Goal: Information Seeking & Learning: Learn about a topic

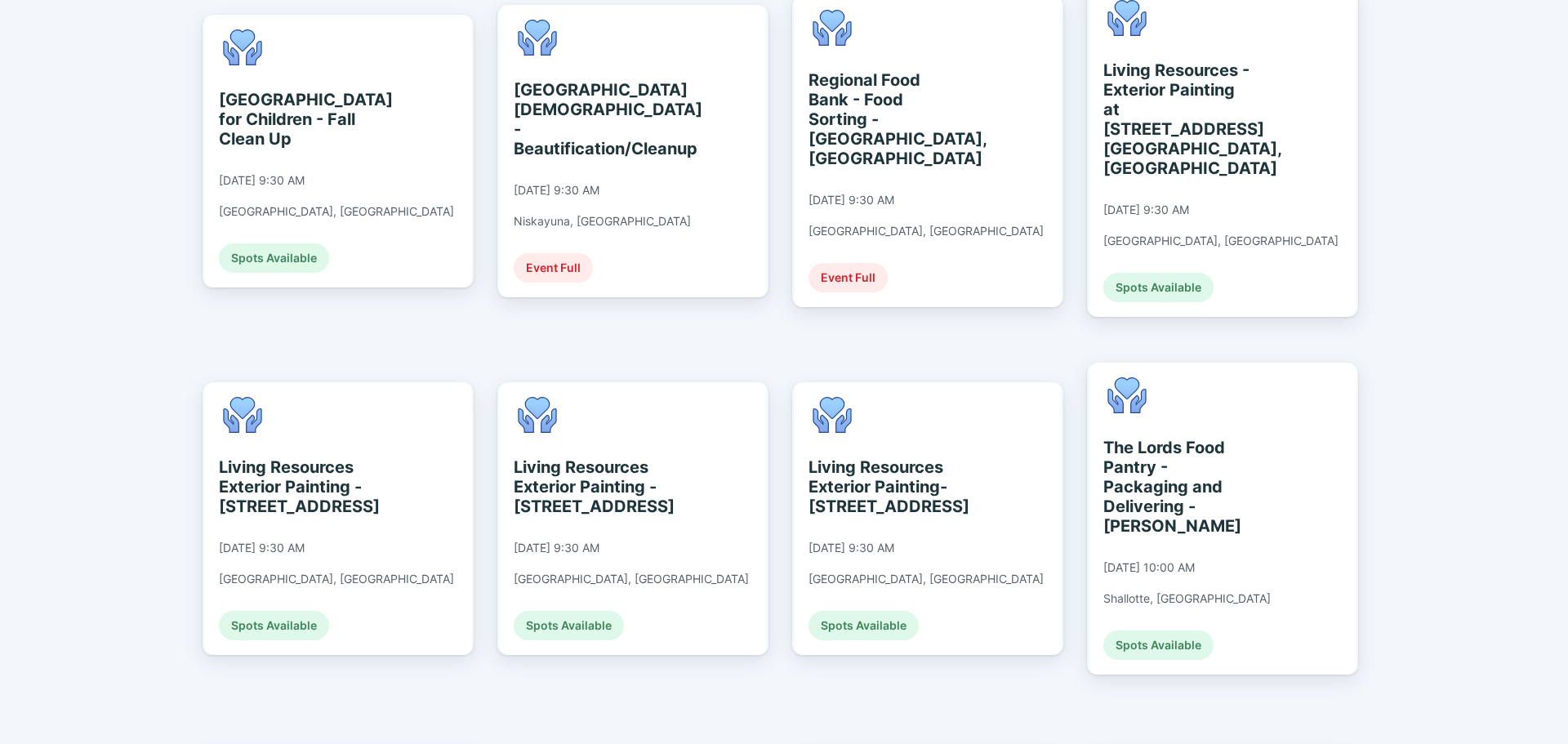
scroll to position [1961, 0]
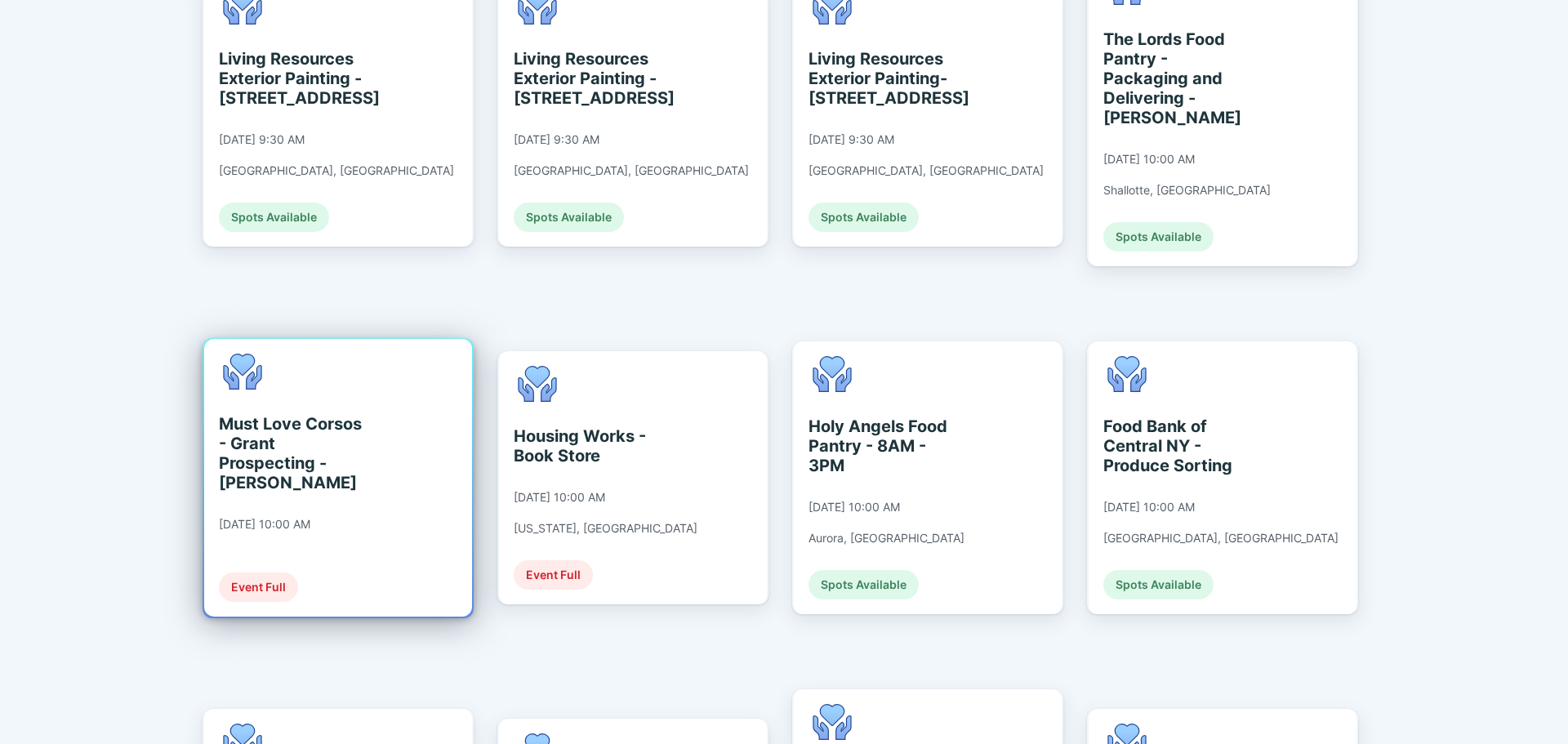
click at [424, 368] on div "Must Love Corsos - Grant Prospecting - M. Lynch 09/10/2025 at 10:00 AM Event Fu…" at bounding box center [338, 478] width 268 height 278
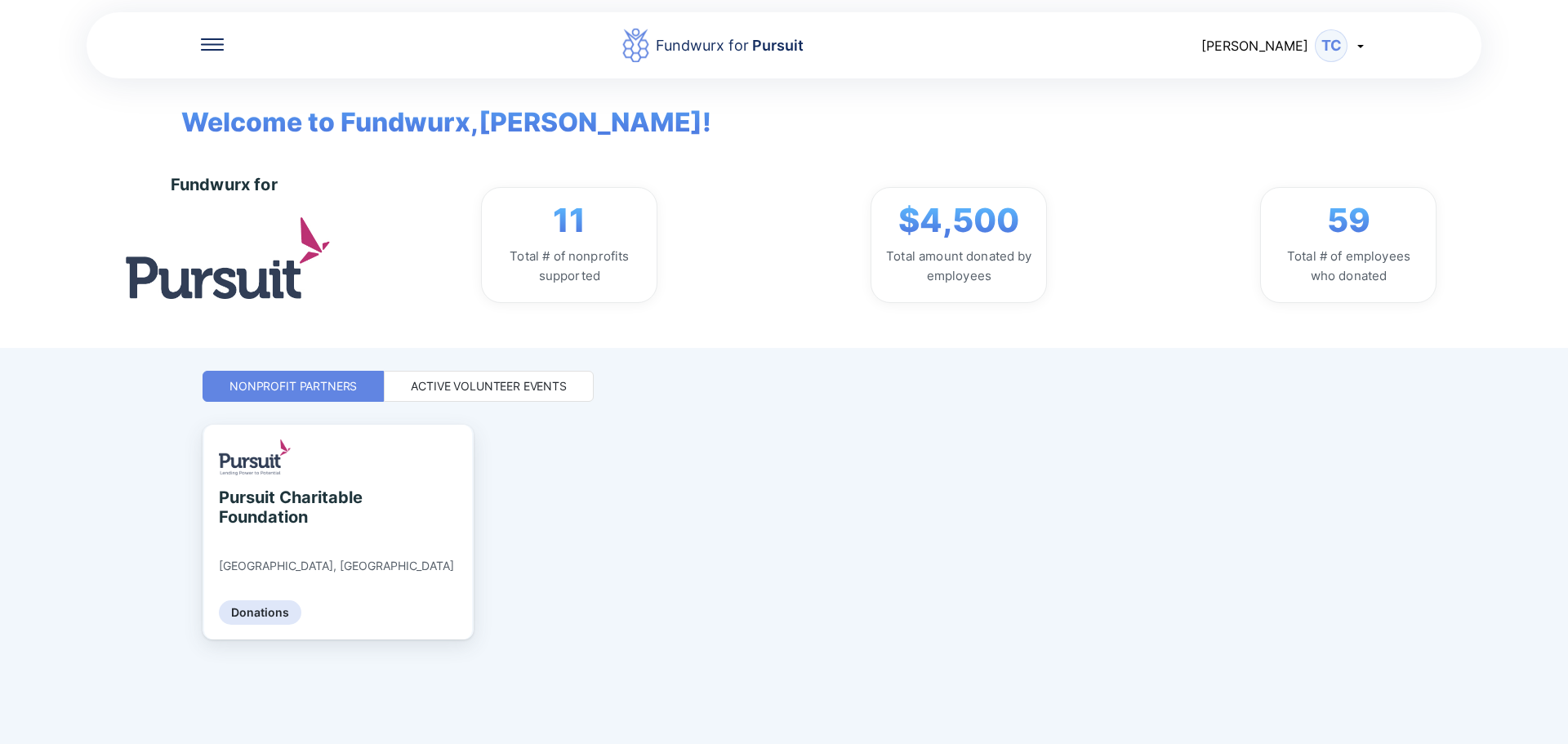
click at [207, 52] on div at bounding box center [213, 45] width 23 height 16
click at [252, 135] on div "Donations" at bounding box center [279, 143] width 63 height 16
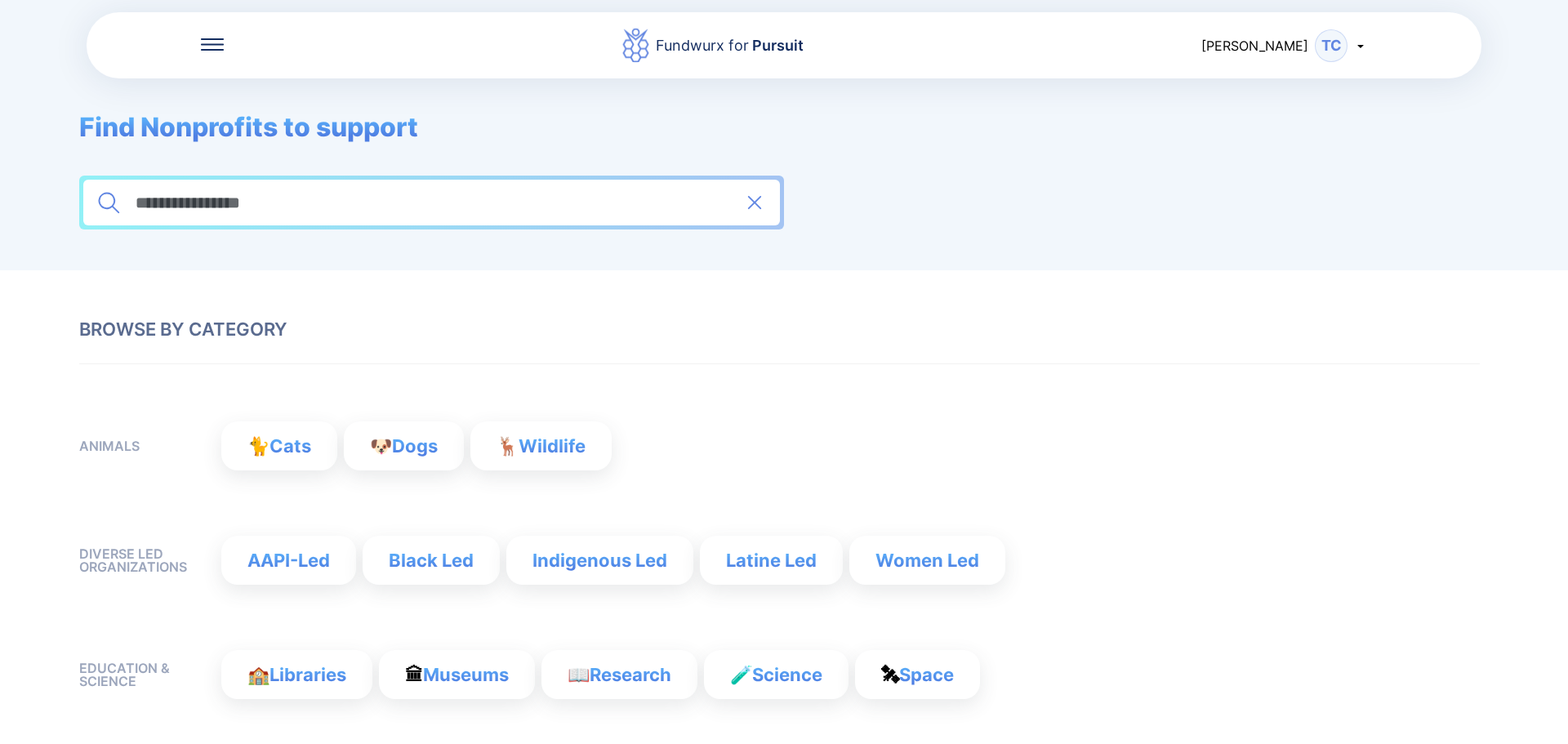
click at [353, 190] on div "**********" at bounding box center [432, 203] width 697 height 46
click at [355, 198] on input "**********" at bounding box center [432, 202] width 595 height 19
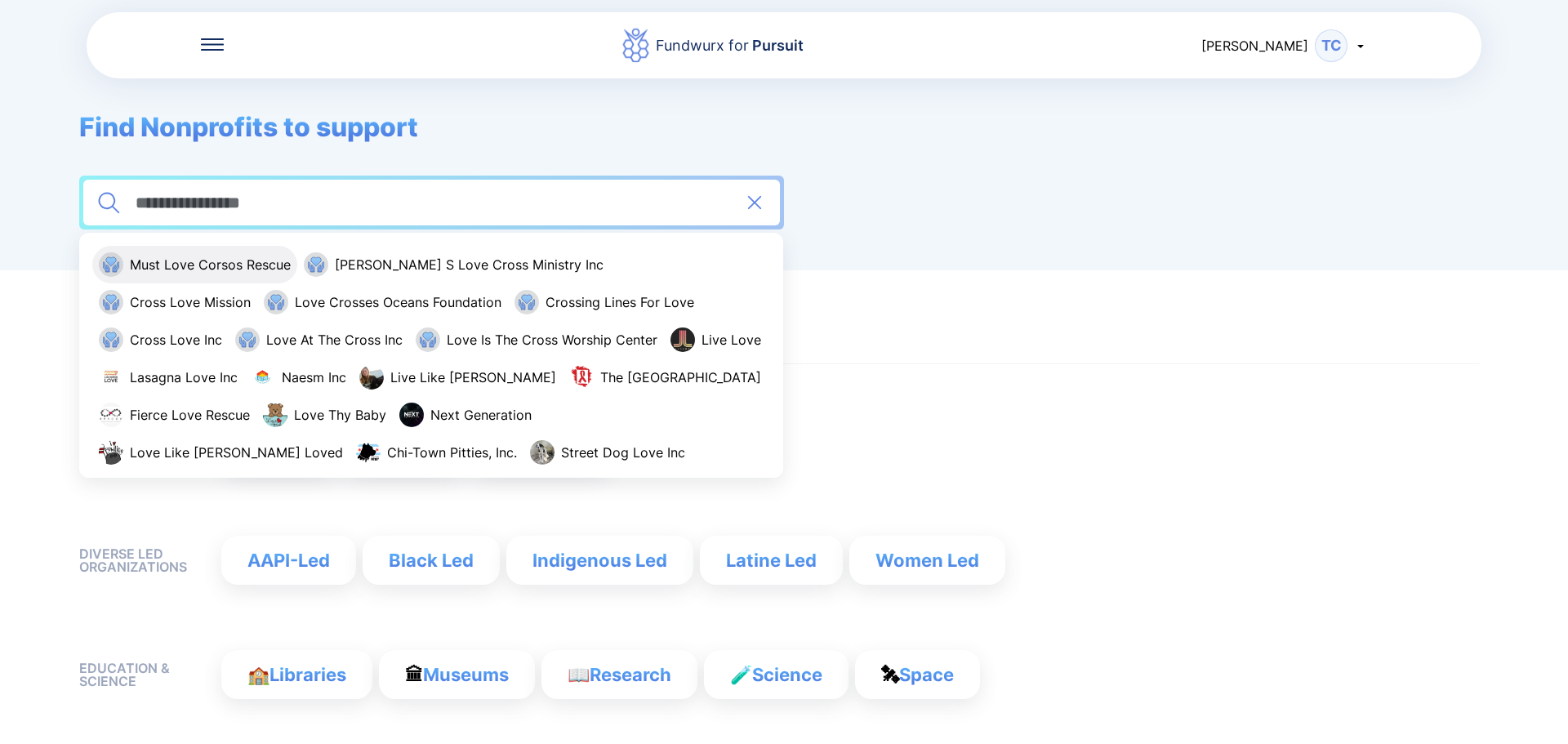
type input "**********"
click at [206, 268] on span "Must Love Corsos Rescue" at bounding box center [211, 264] width 161 height 16
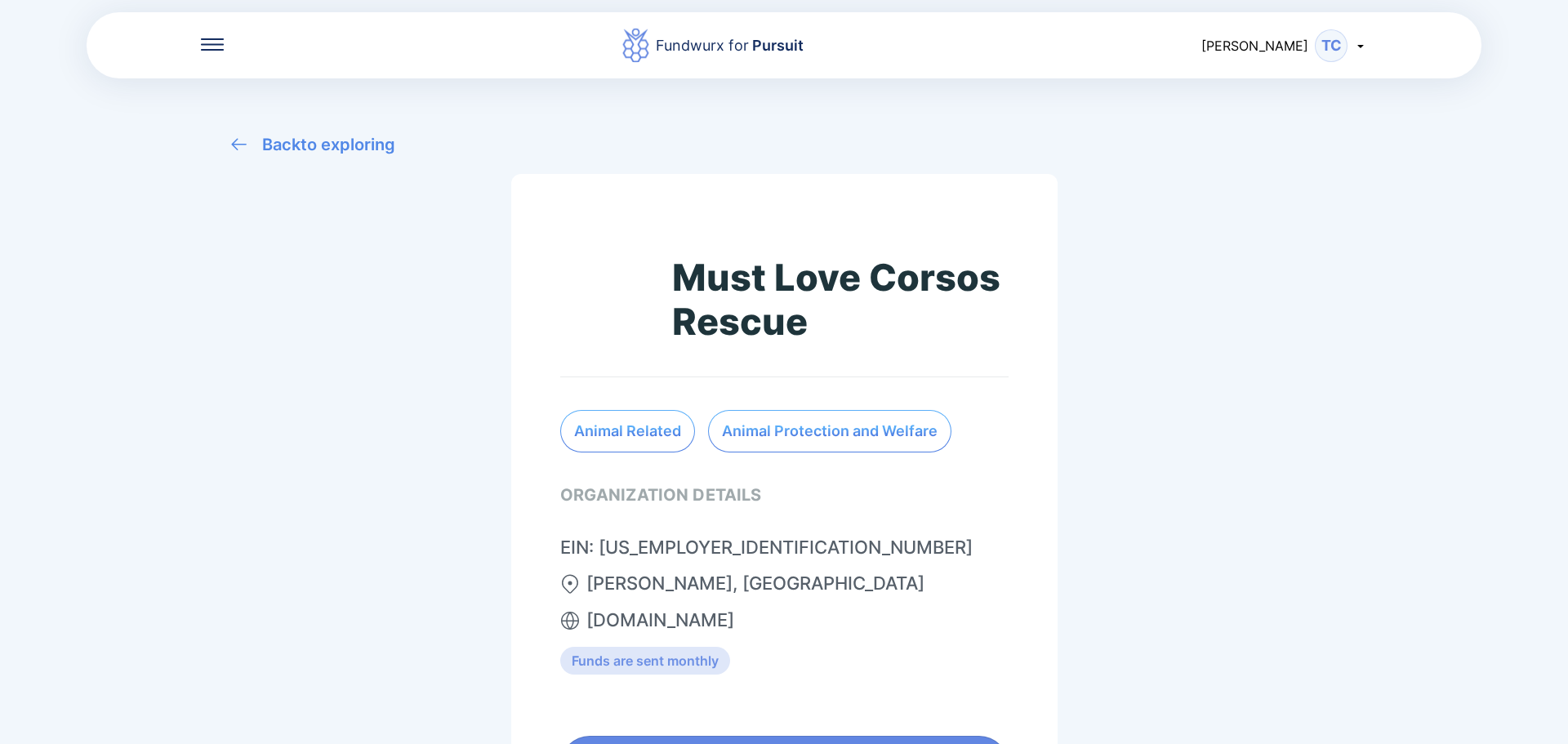
click at [276, 163] on div "Back to exploring Must Love Corsos Rescue Animal Related Animal Protection and …" at bounding box center [784, 508] width 1144 height 704
click at [287, 148] on div "Back to exploring" at bounding box center [328, 145] width 133 height 19
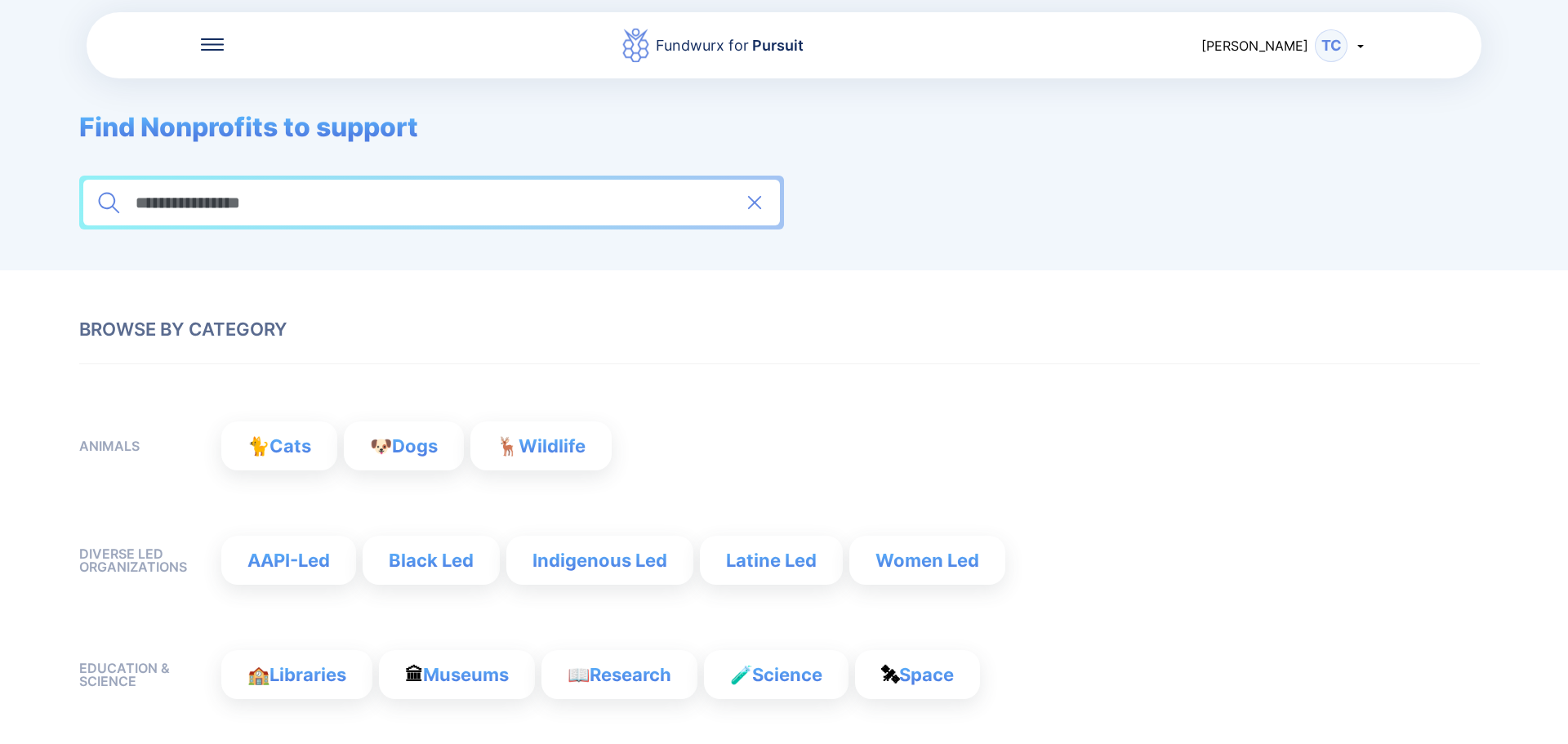
click at [217, 42] on icon at bounding box center [213, 44] width 23 height 12
click at [225, 101] on icon at bounding box center [223, 97] width 14 height 15
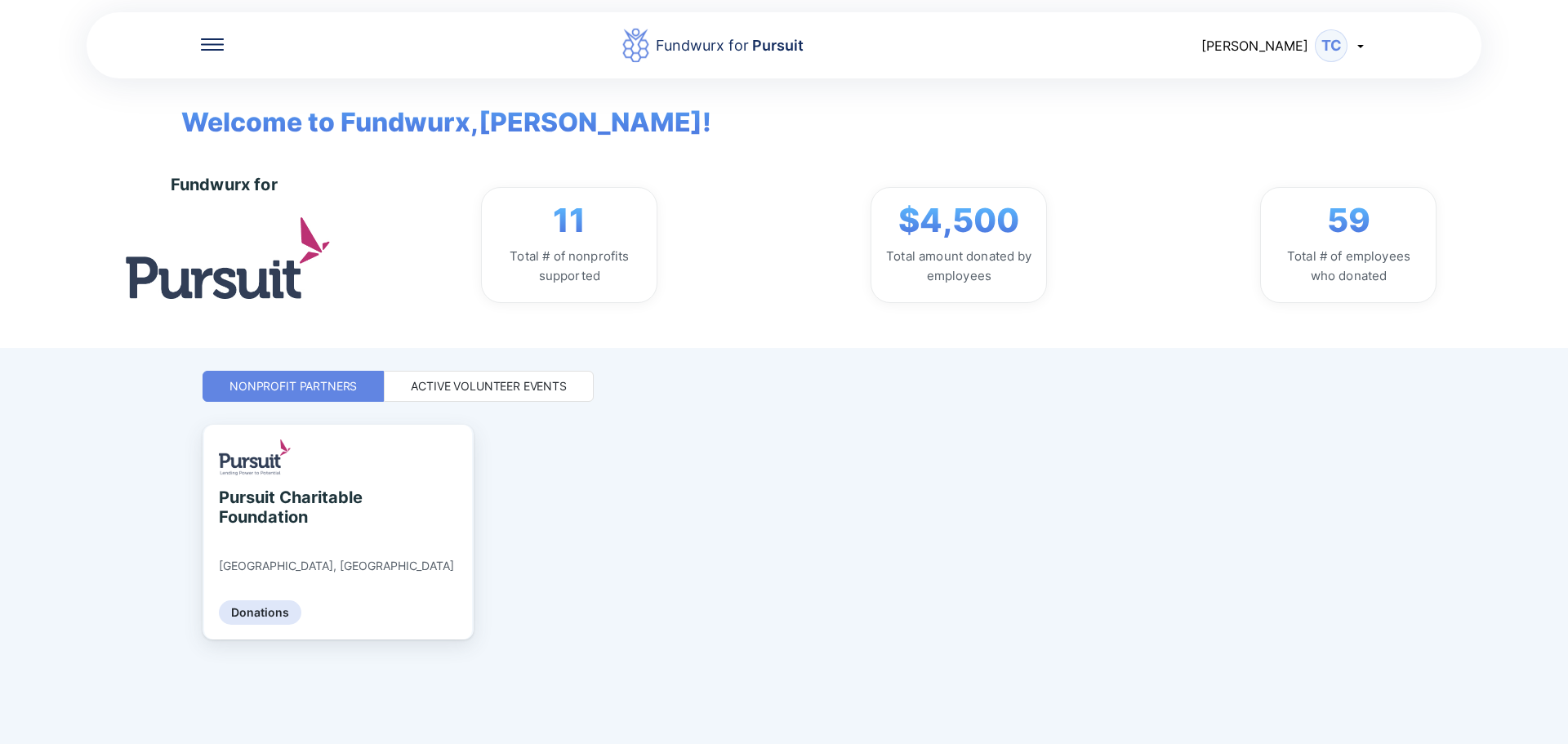
click at [389, 373] on div "Active Volunteer Events" at bounding box center [488, 386] width 210 height 31
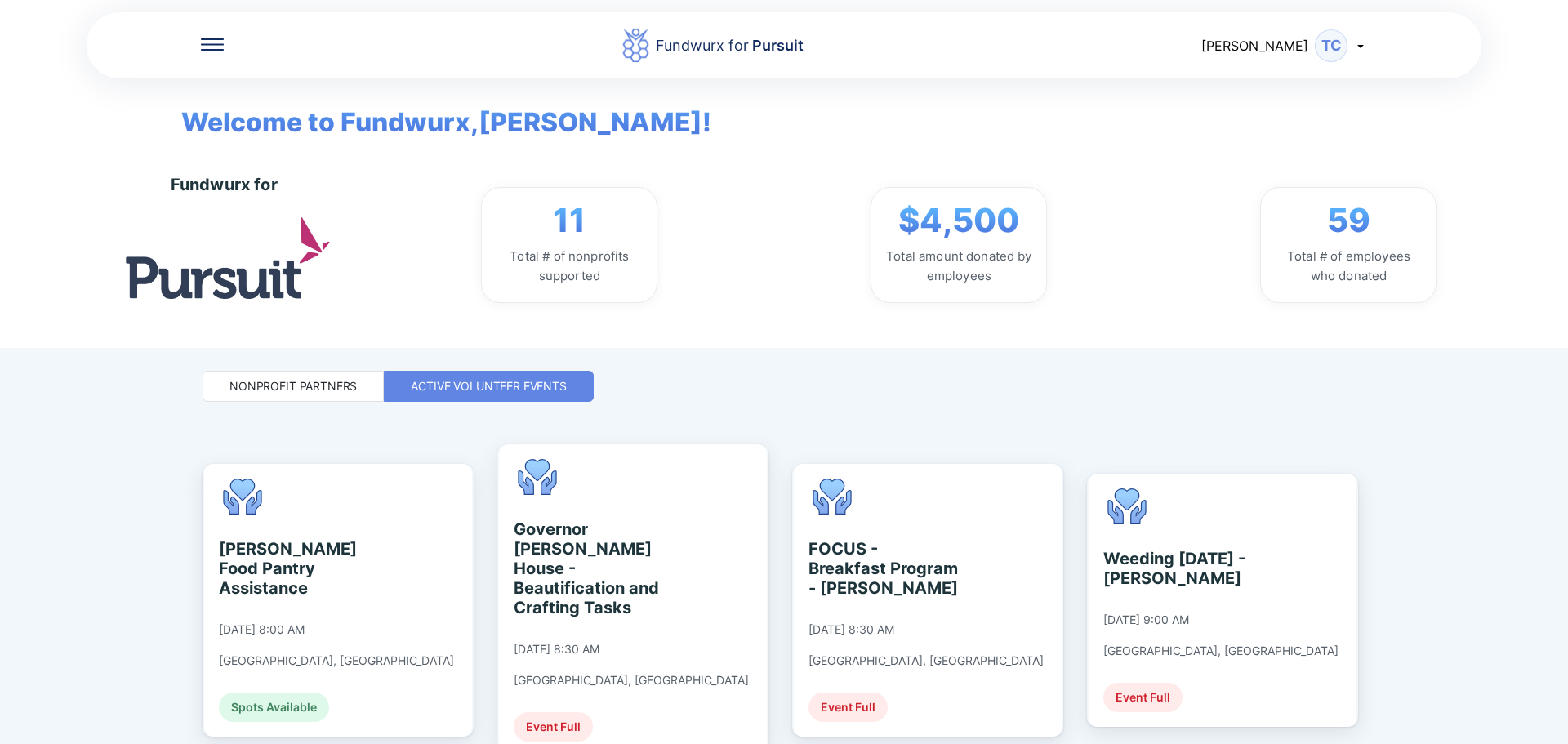
scroll to position [409, 0]
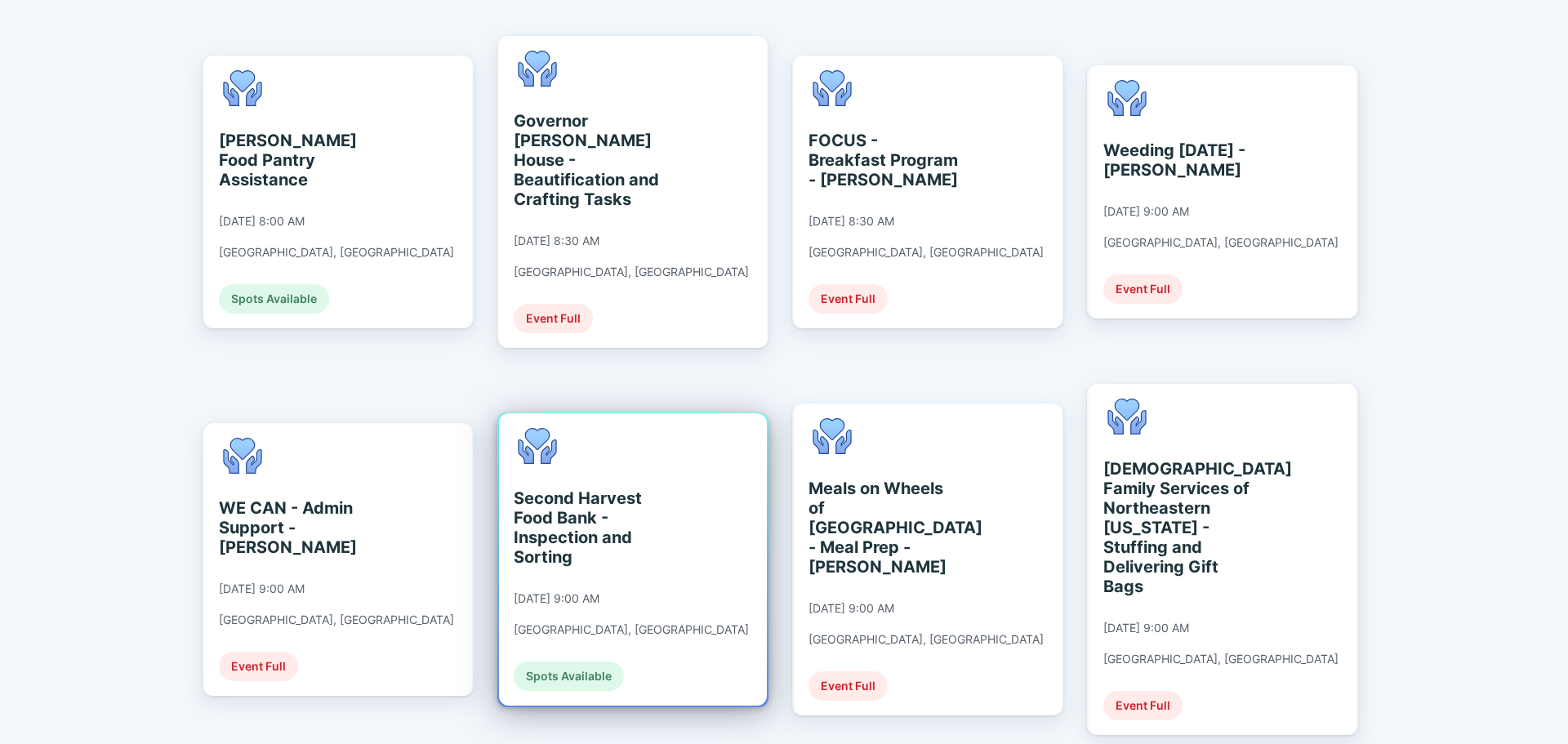
click at [677, 440] on div "Second Harvest Food Bank - Inspection and Sorting 09/10/2025 at 9:00 AM Charlot…" at bounding box center [633, 559] width 268 height 292
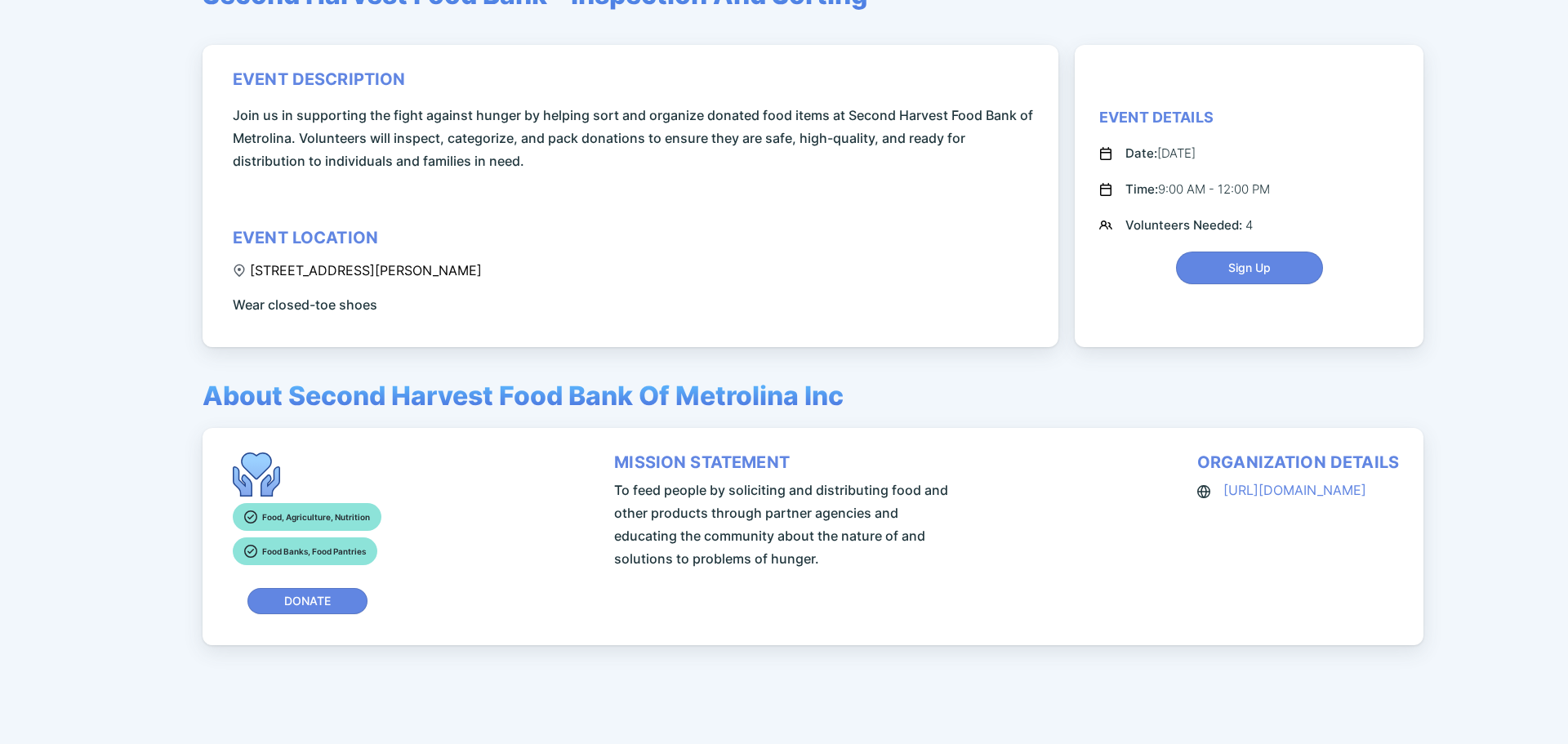
scroll to position [187, 0]
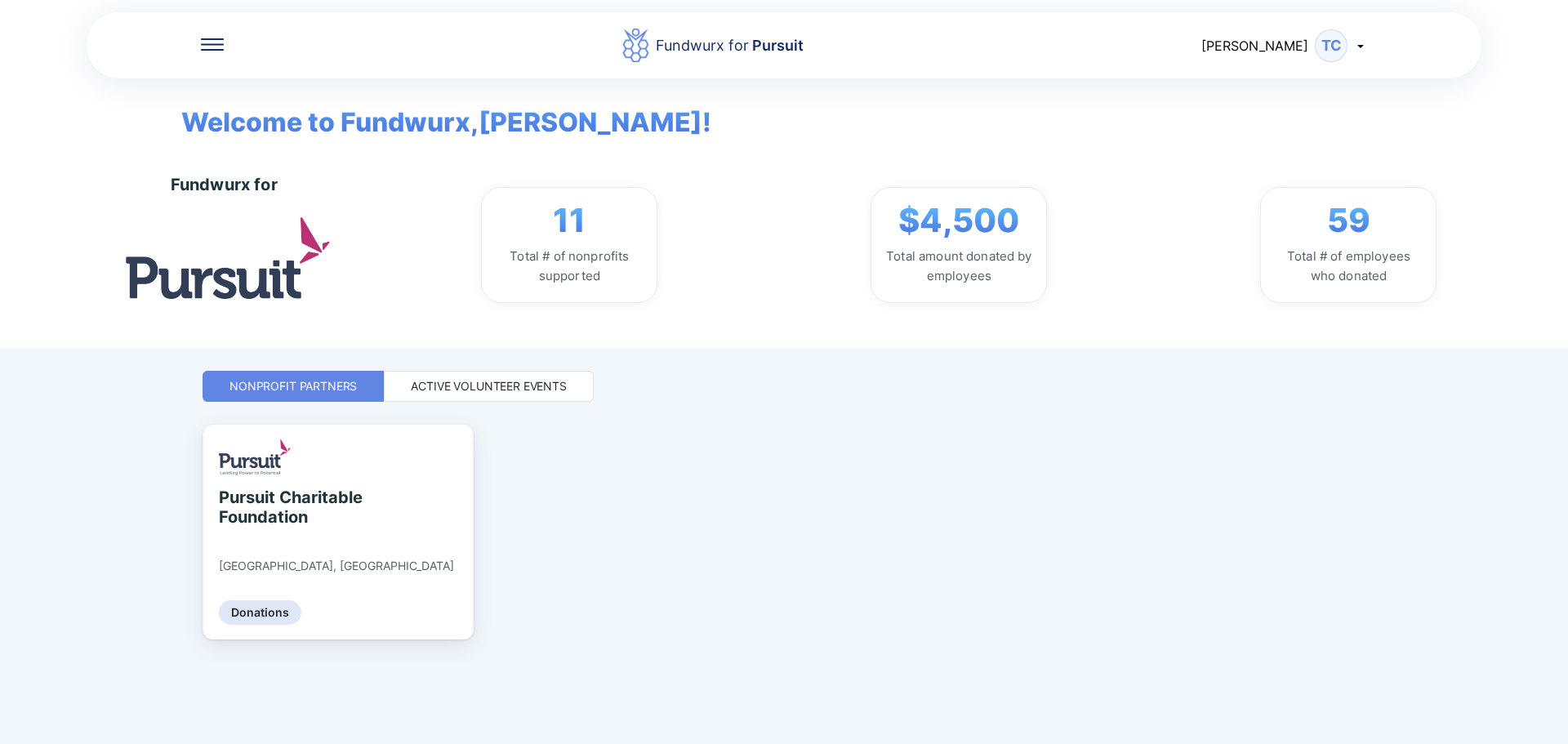
click at [482, 381] on div "Active Volunteer Events" at bounding box center [488, 386] width 156 height 16
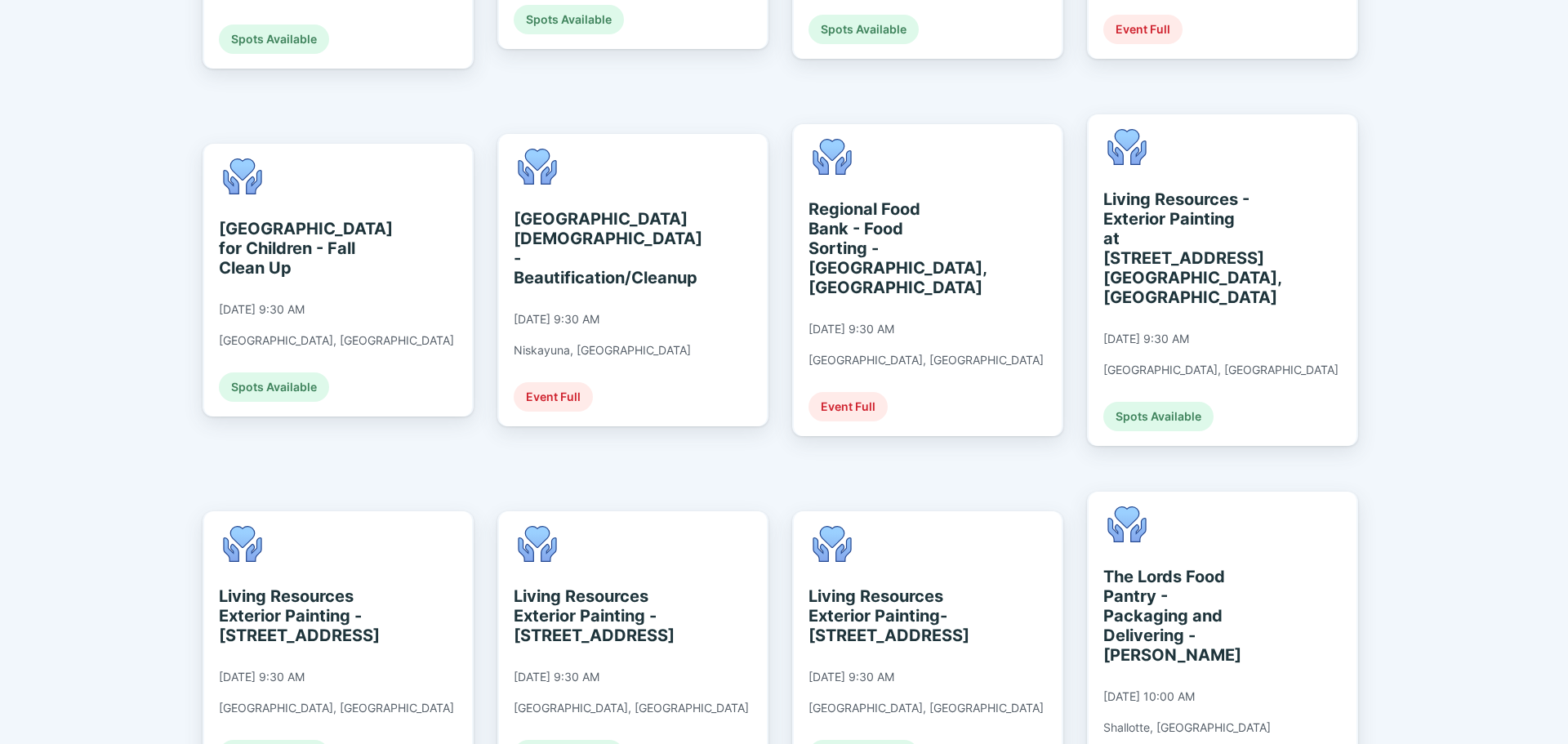
scroll to position [1471, 0]
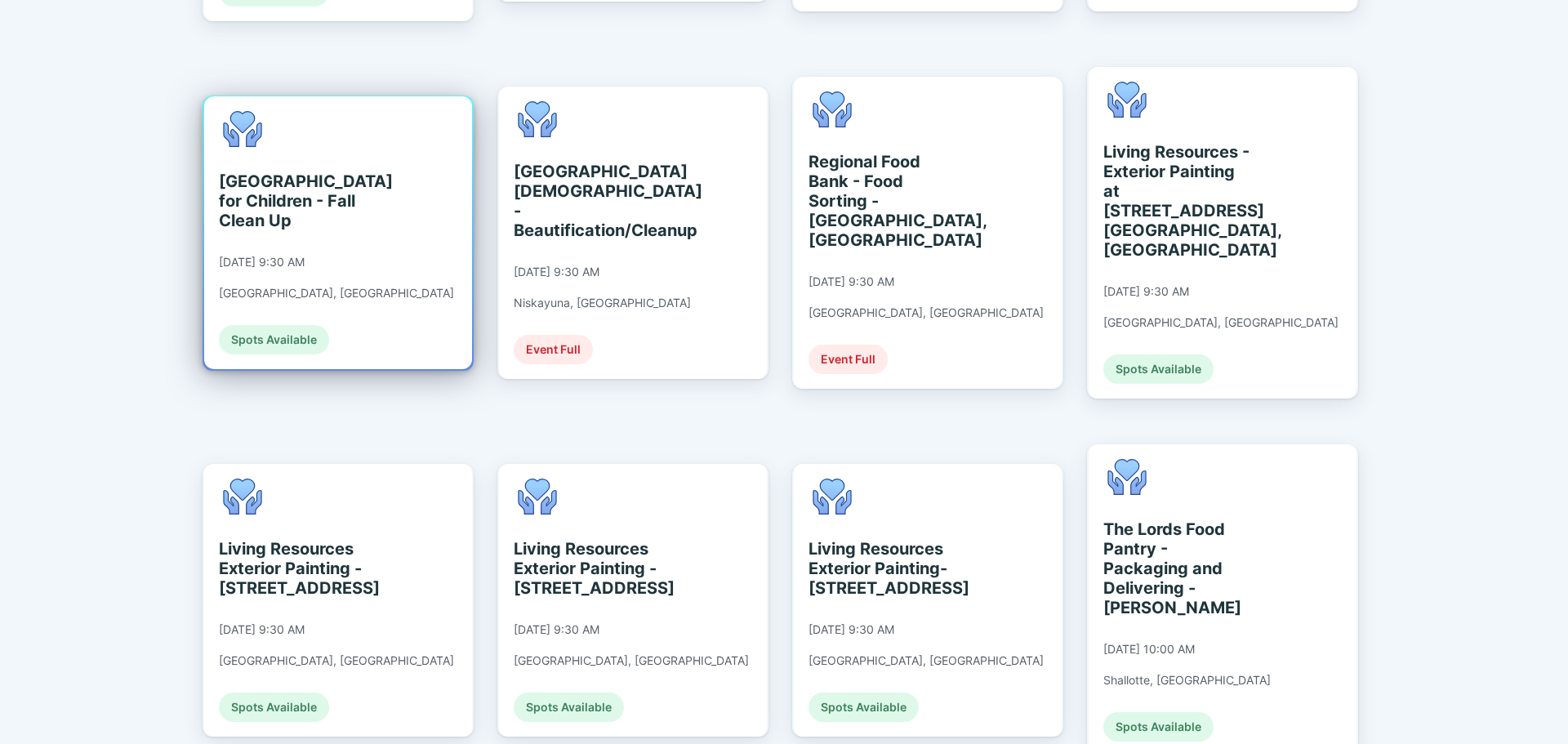
click at [258, 111] on div "St. Catherine's Center for Children - Fall Clean Up 09/10/2025 at 9:30 AM Alban…" at bounding box center [337, 233] width 235 height 243
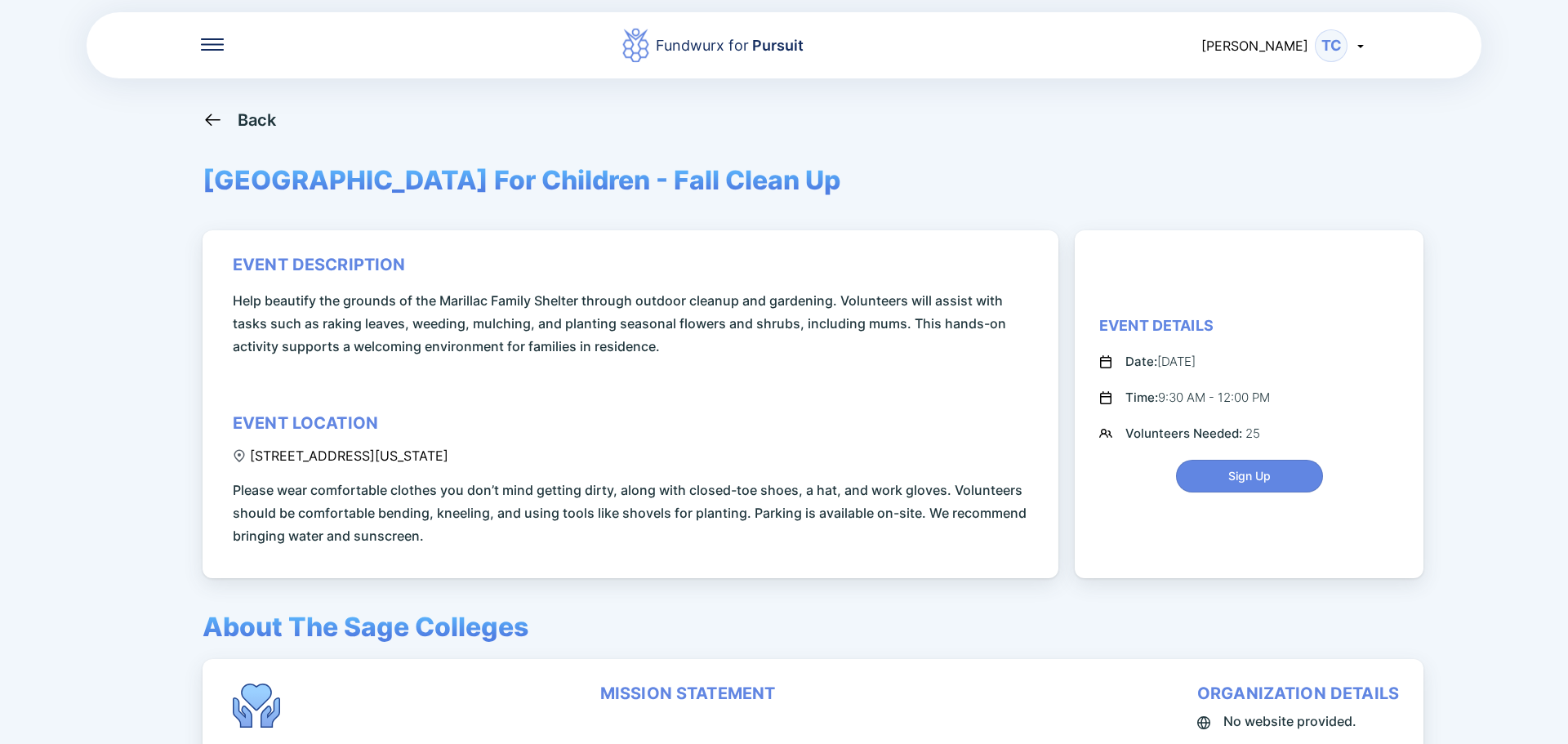
drag, startPoint x: 252, startPoint y: 454, endPoint x: 459, endPoint y: 453, distance: 207.0
click at [448, 453] on div "195 Washington Avenue Extension, Albany, NY, USA" at bounding box center [340, 456] width 215 height 16
copy div "195 Washington Avenue Extension"
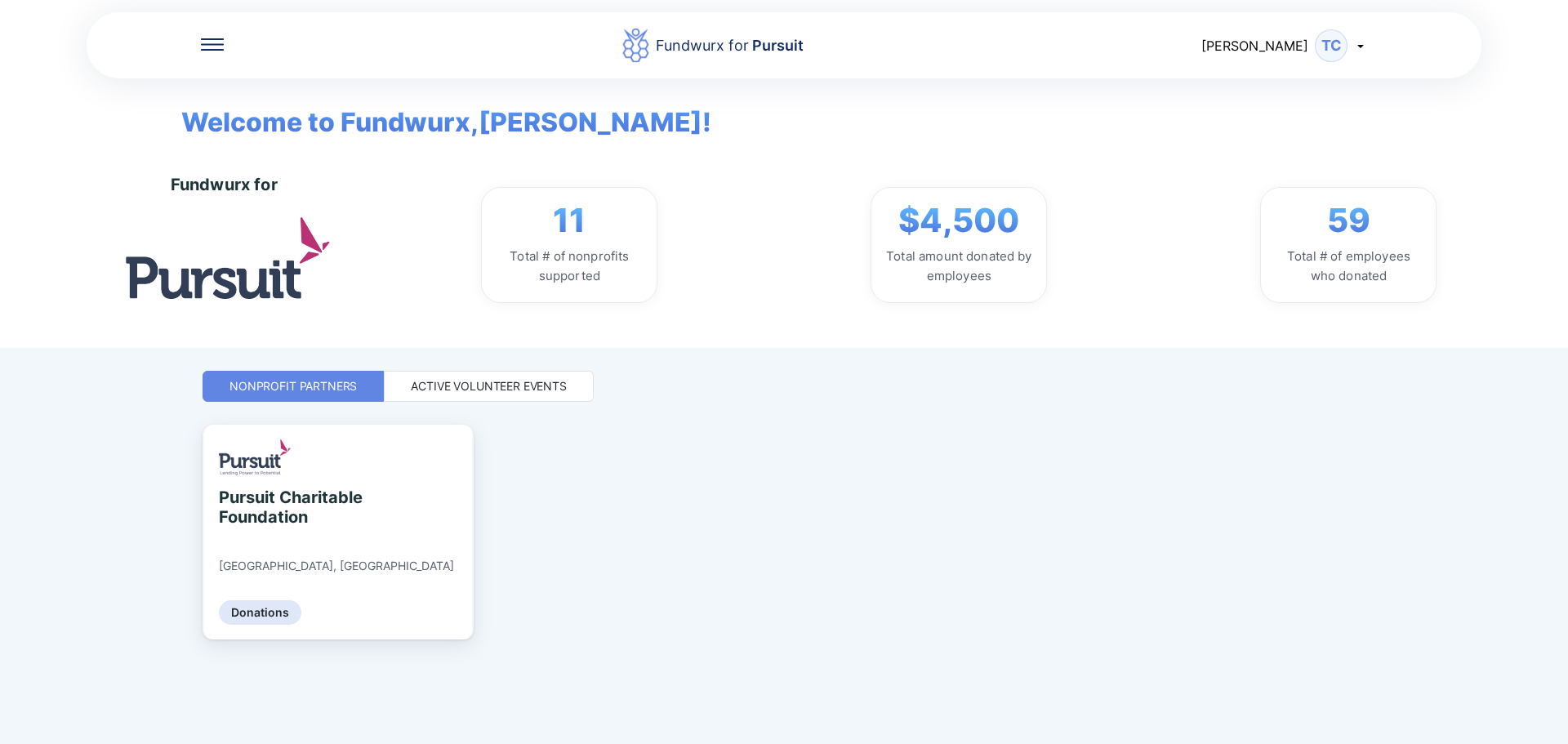
click at [433, 379] on div "Active Volunteer Events" at bounding box center [488, 386] width 156 height 16
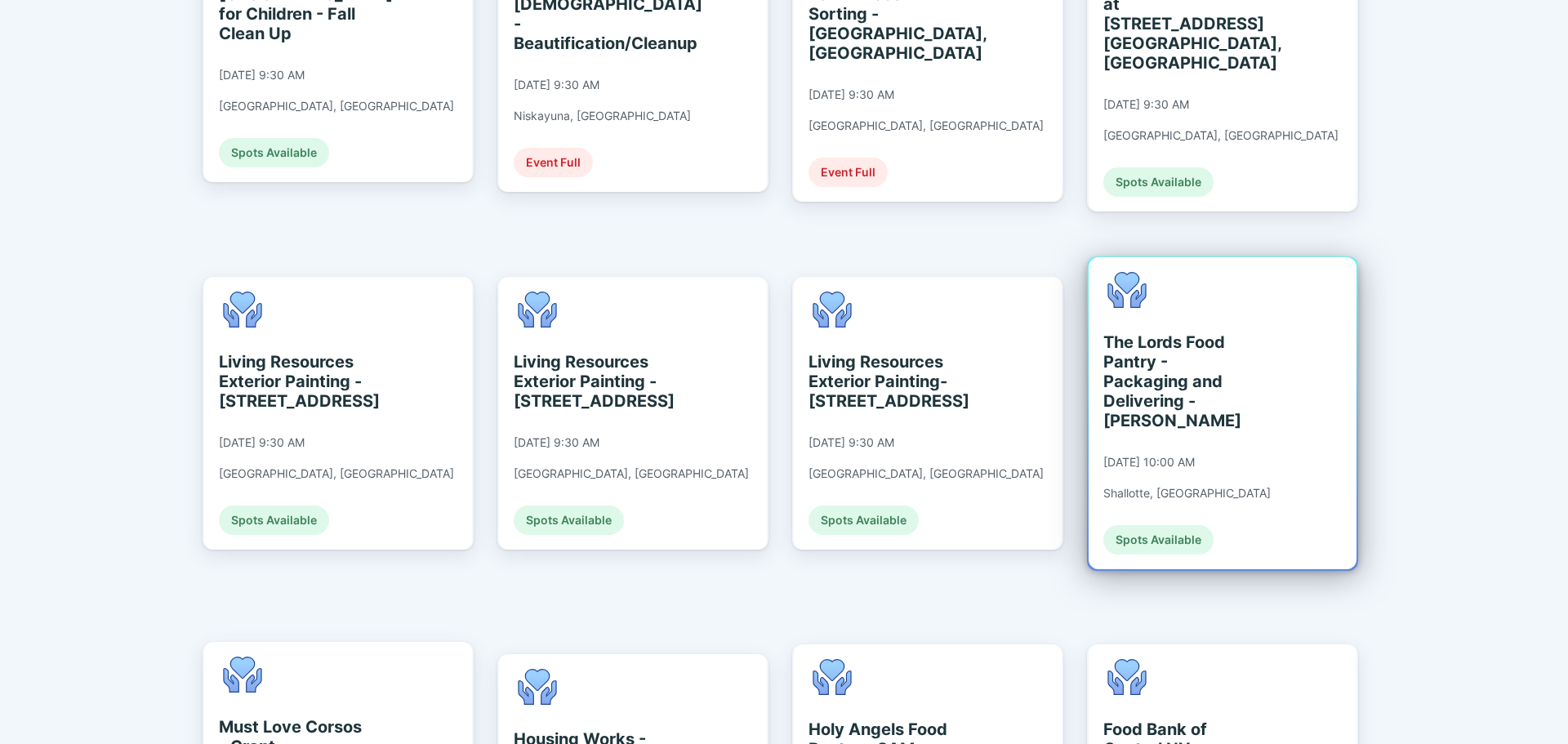
scroll to position [1635, 0]
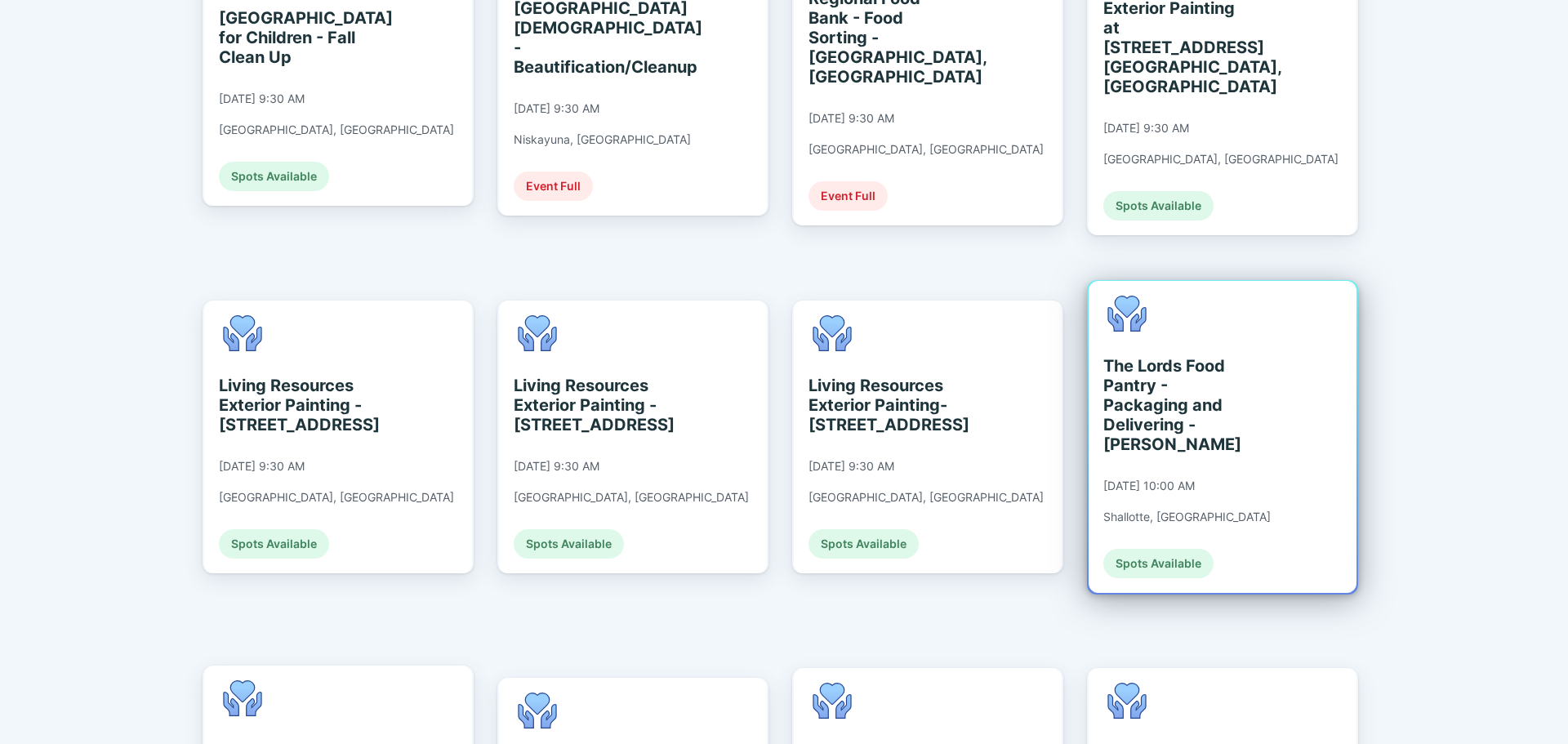
click at [1190, 356] on div "The Lords Food Pantry - Packaging and Delivering - [PERSON_NAME]" at bounding box center [1178, 405] width 149 height 98
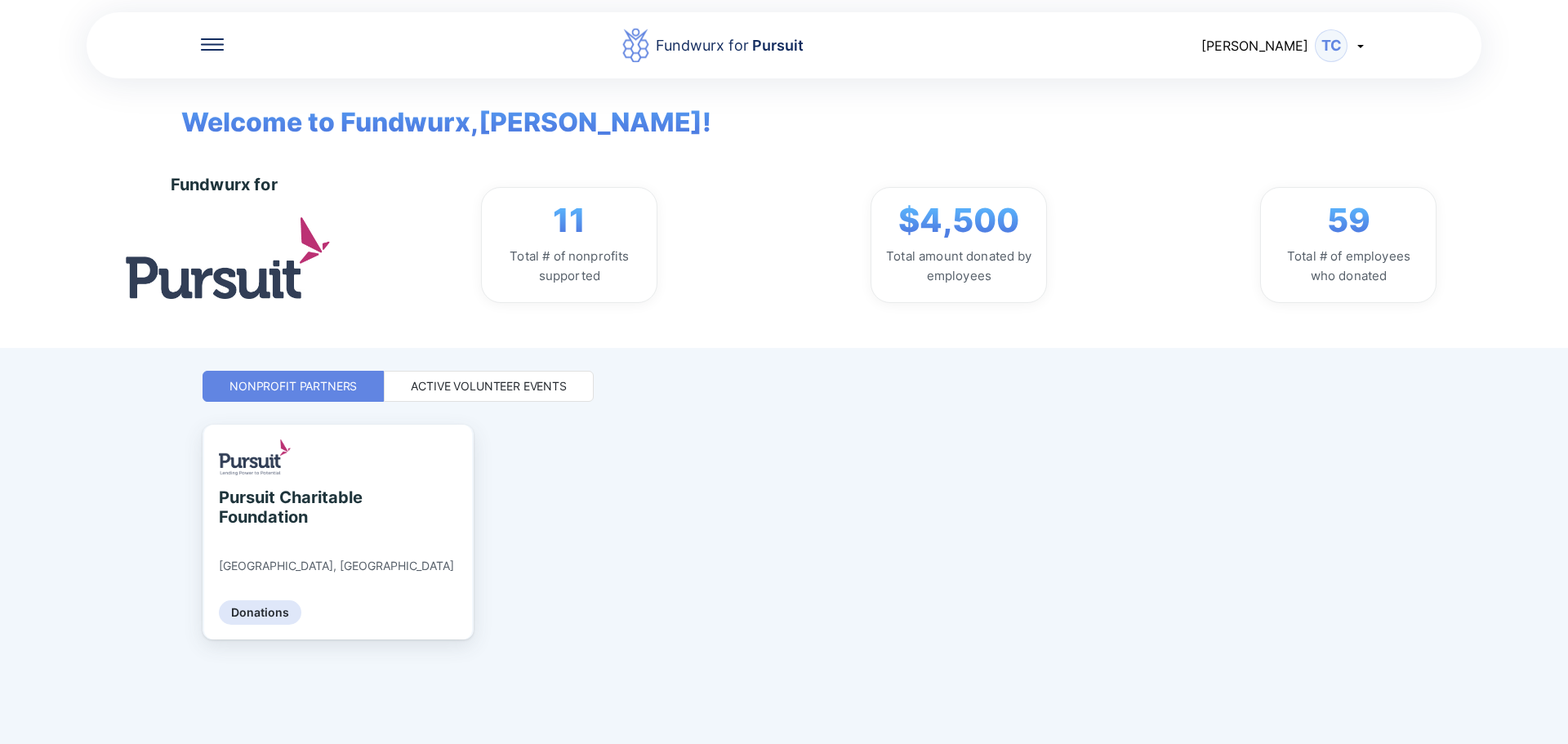
click at [549, 391] on div "Active Volunteer Events" at bounding box center [488, 386] width 156 height 16
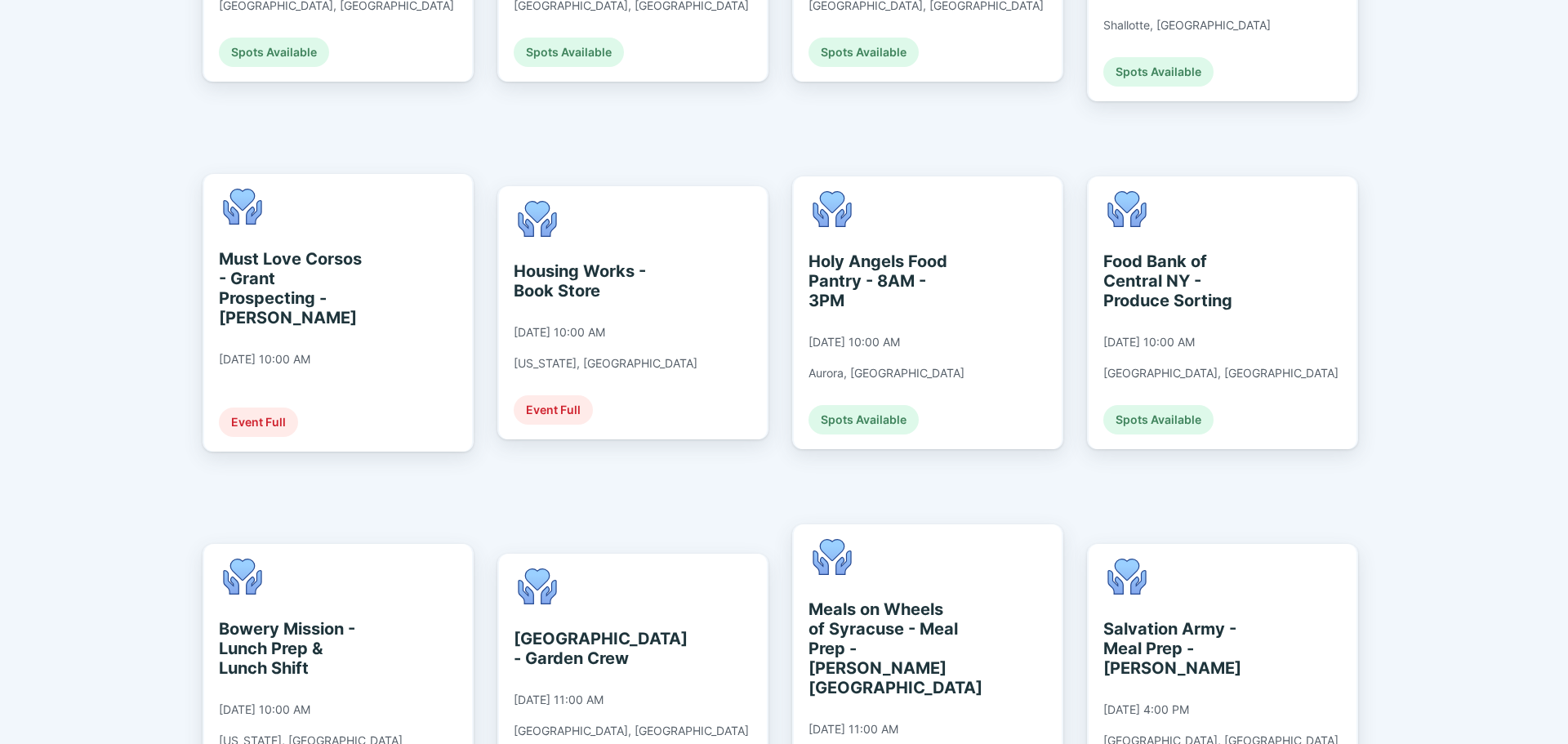
scroll to position [2288, 0]
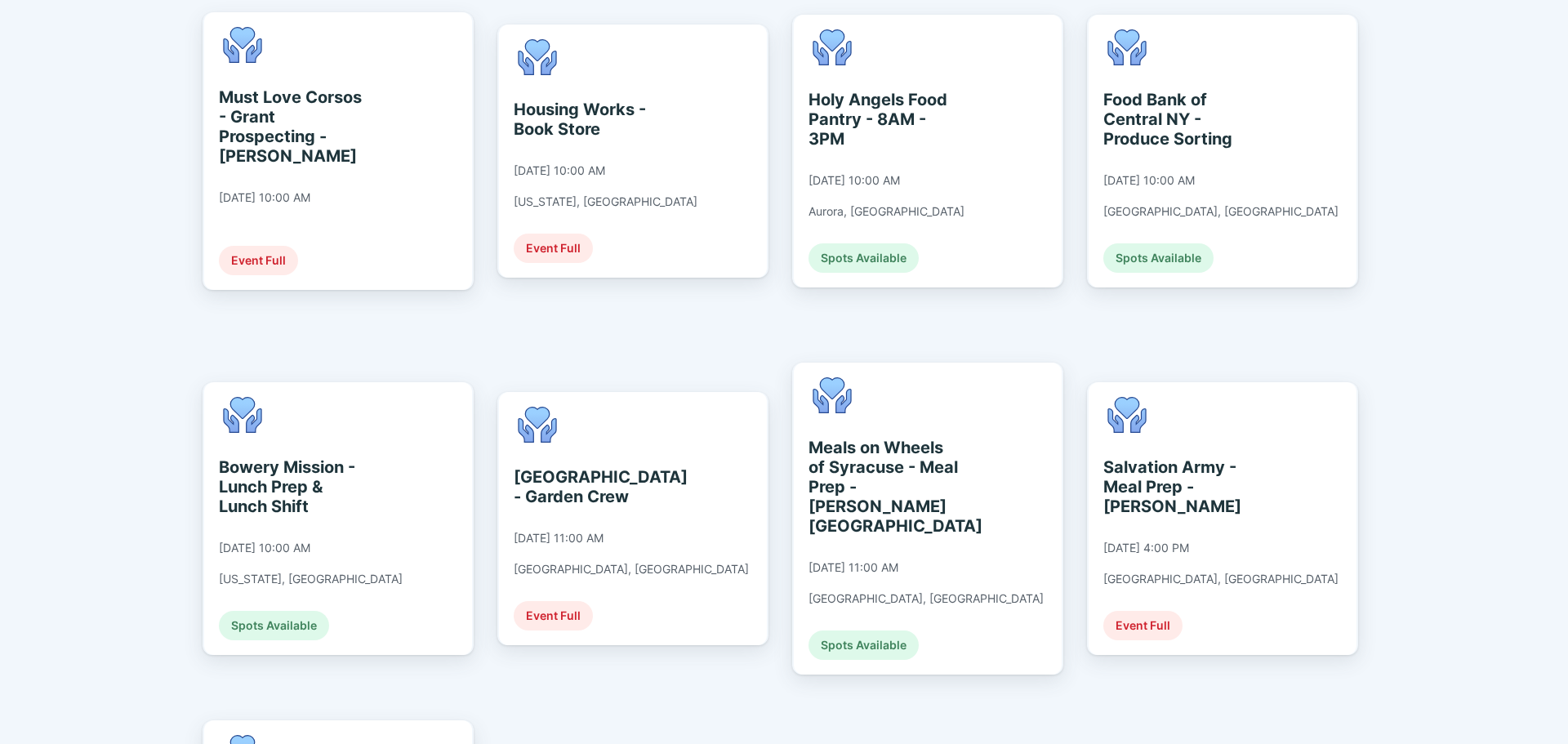
drag, startPoint x: 643, startPoint y: 588, endPoint x: 600, endPoint y: 629, distance: 59.4
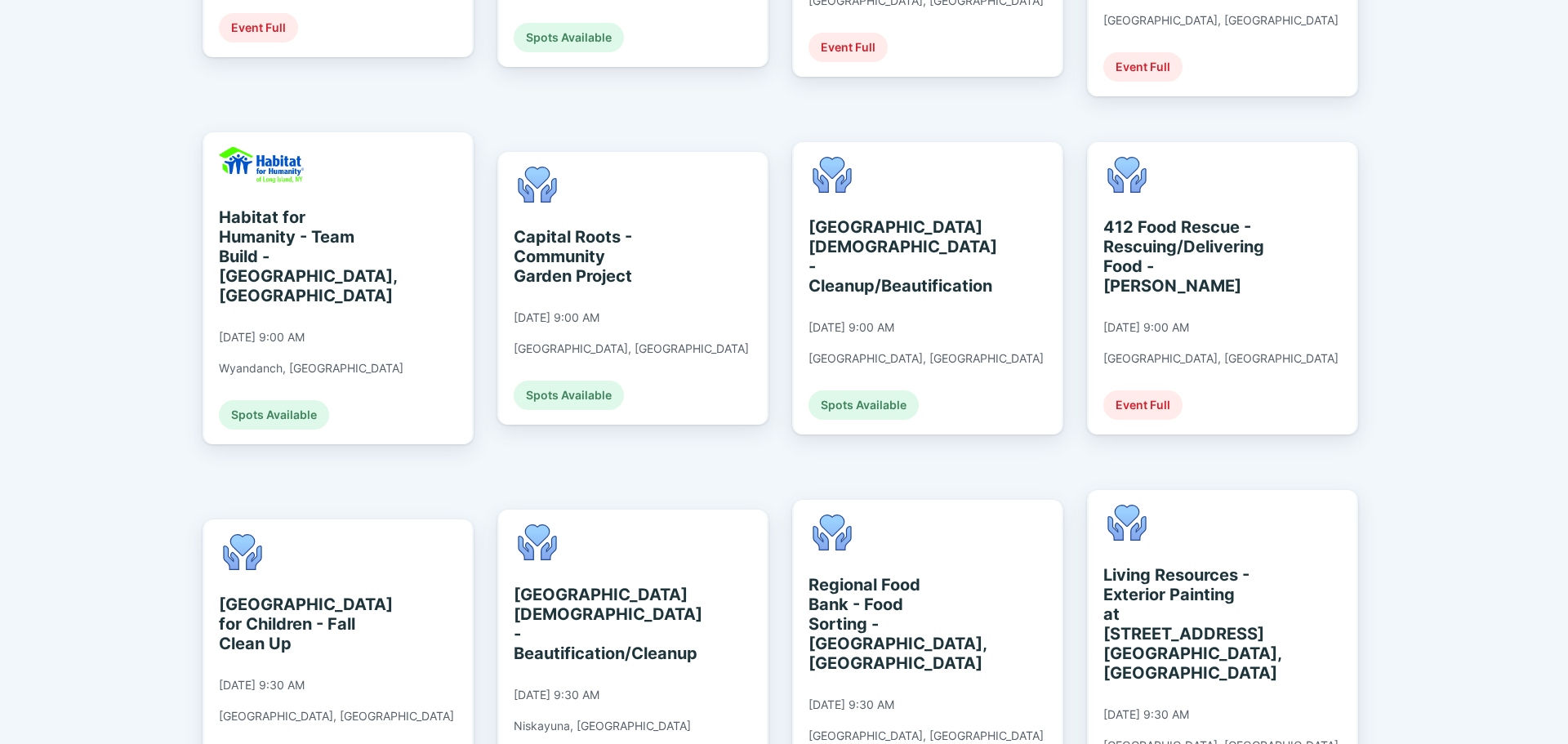
scroll to position [637, 0]
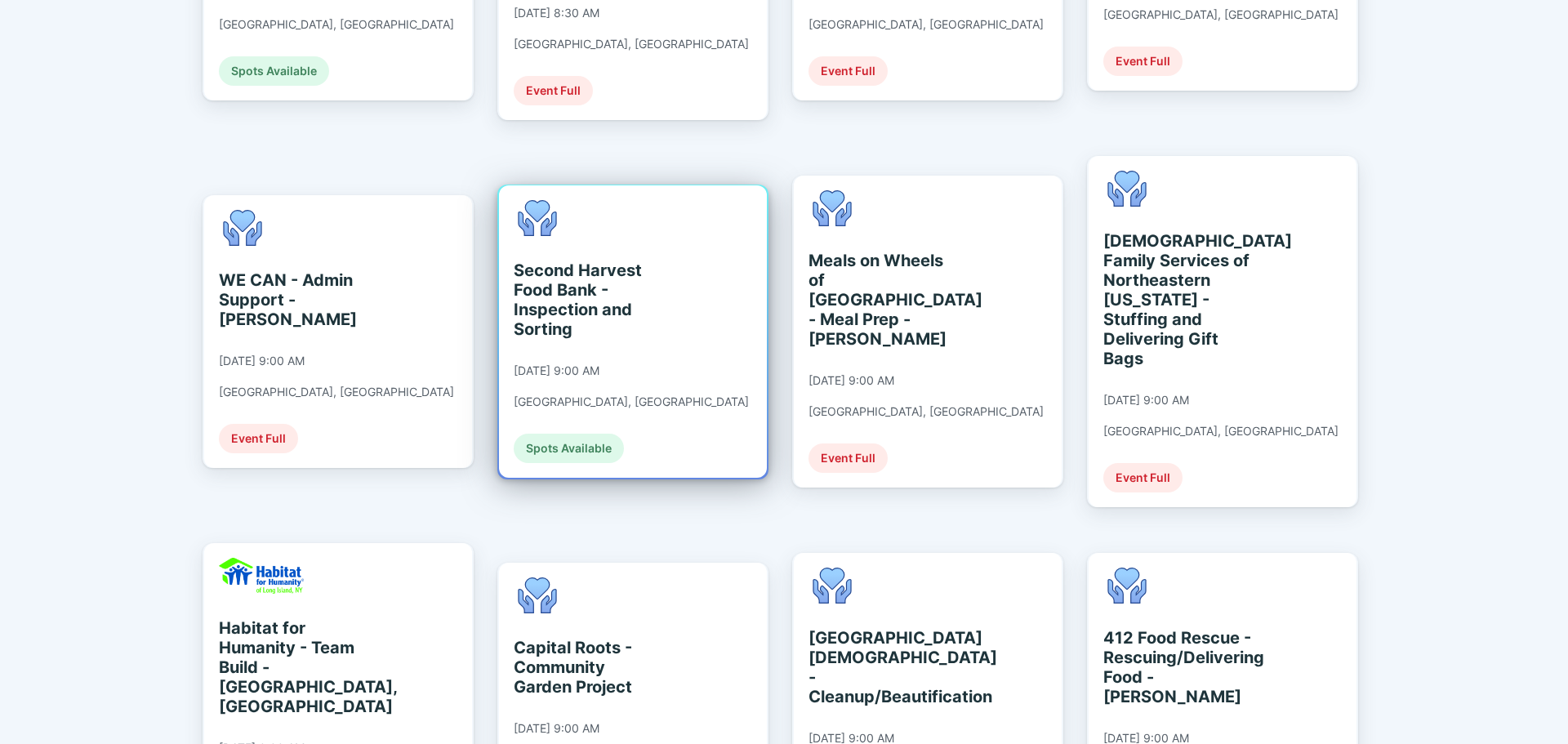
click at [626, 260] on div "Second Harvest Food Bank - Inspection and Sorting" at bounding box center [589, 300] width 149 height 79
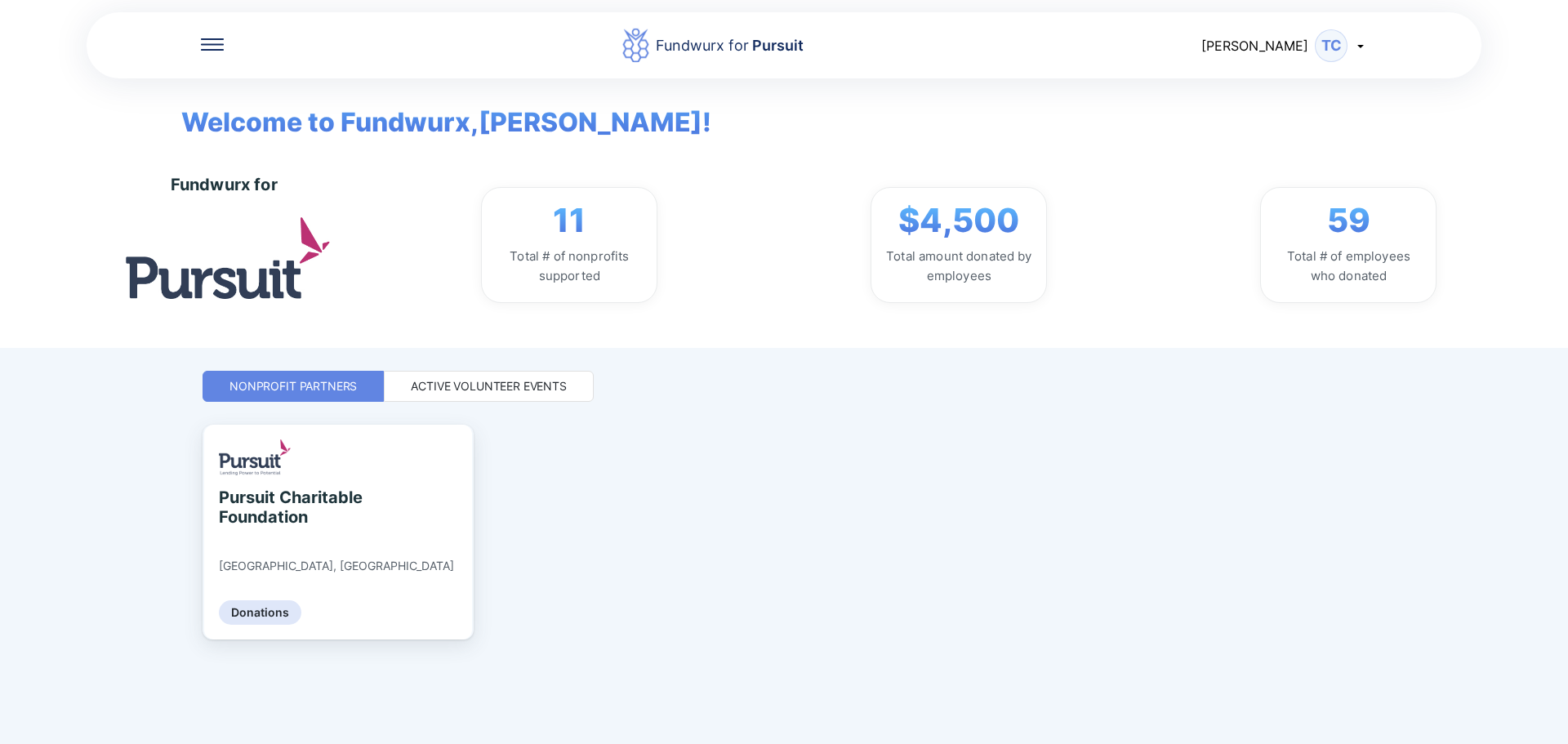
click at [549, 379] on div "Active Volunteer Events" at bounding box center [488, 386] width 156 height 16
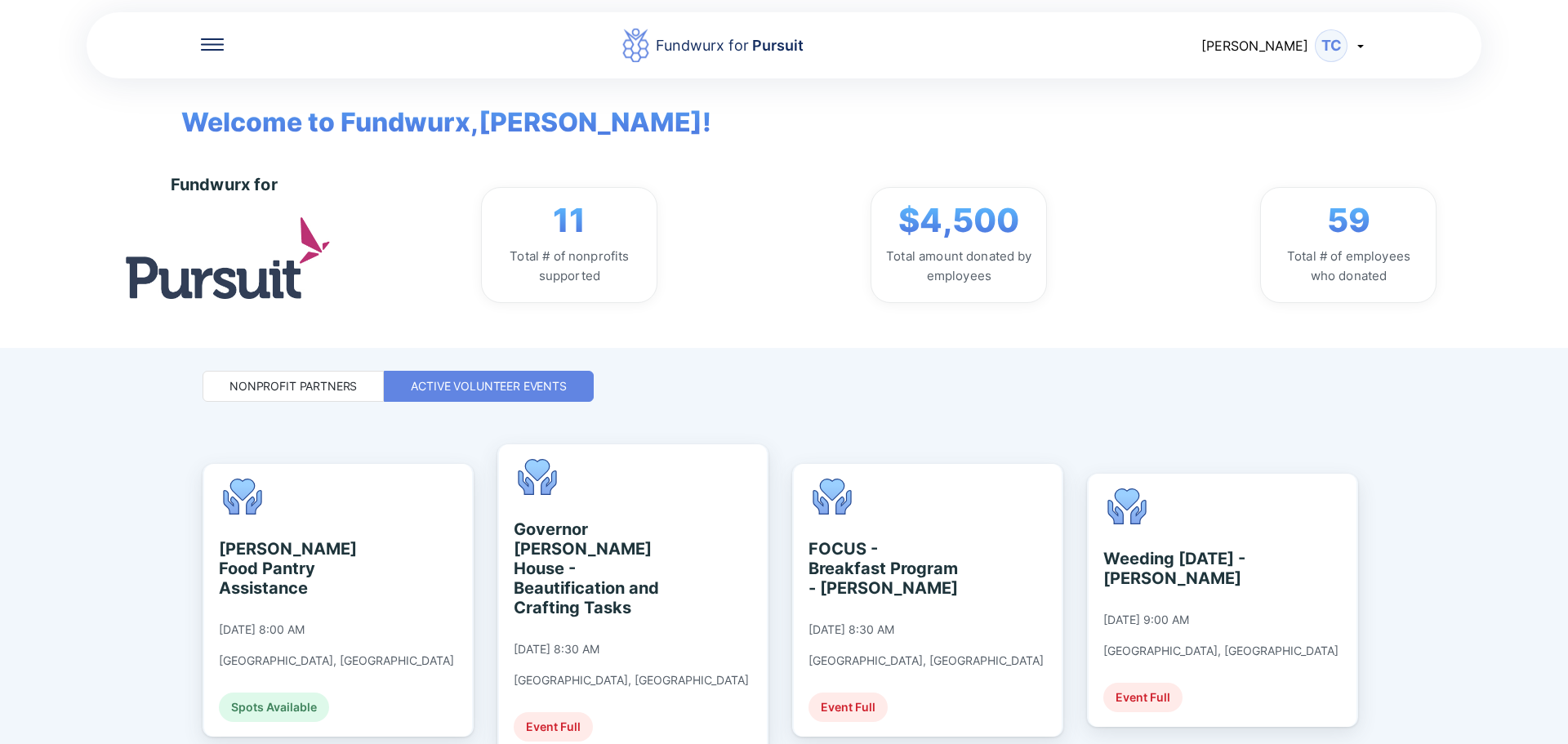
click at [212, 46] on icon at bounding box center [213, 44] width 23 height 12
click at [232, 142] on icon at bounding box center [224, 142] width 17 height 14
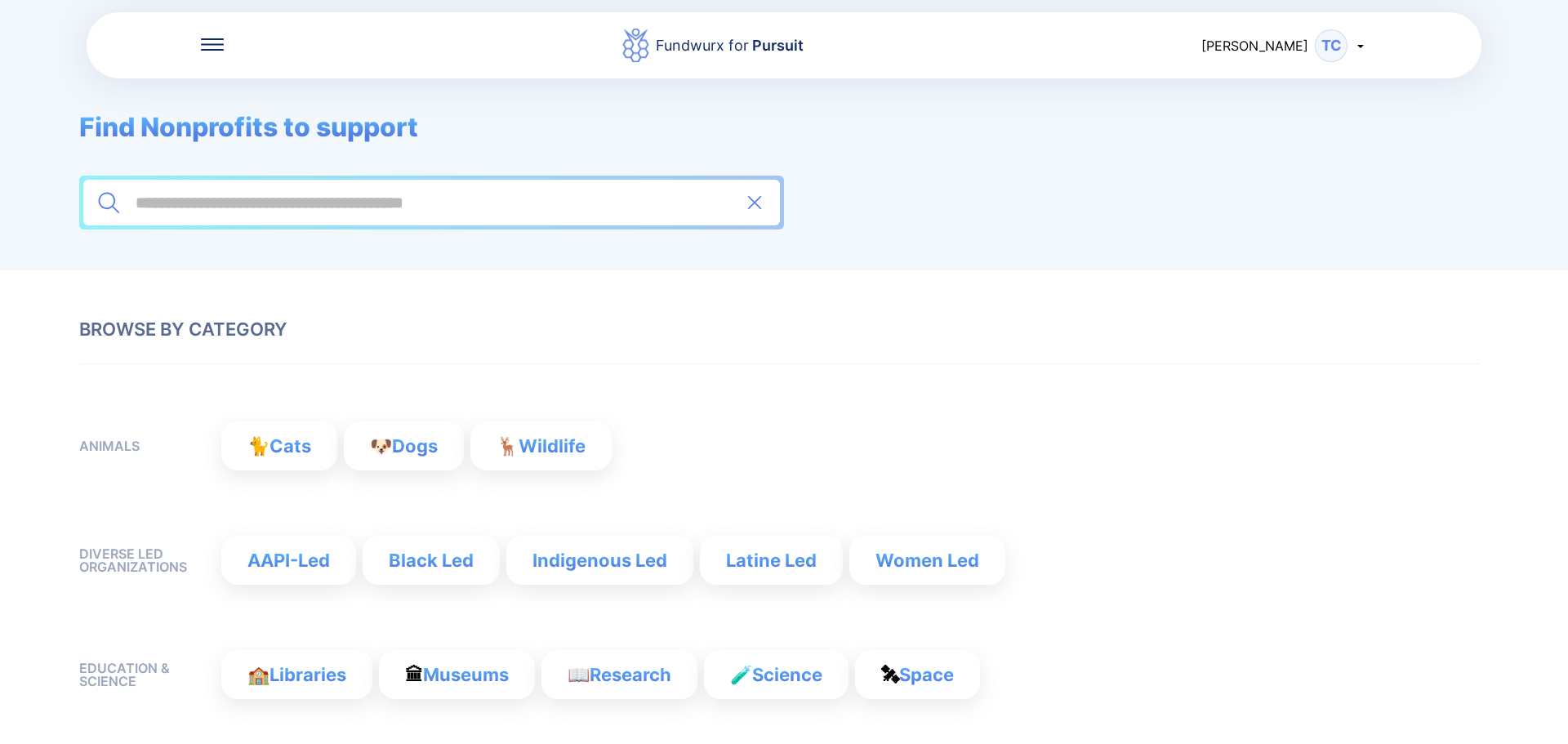
click at [395, 221] on div at bounding box center [432, 203] width 697 height 46
click at [412, 195] on input at bounding box center [432, 202] width 595 height 19
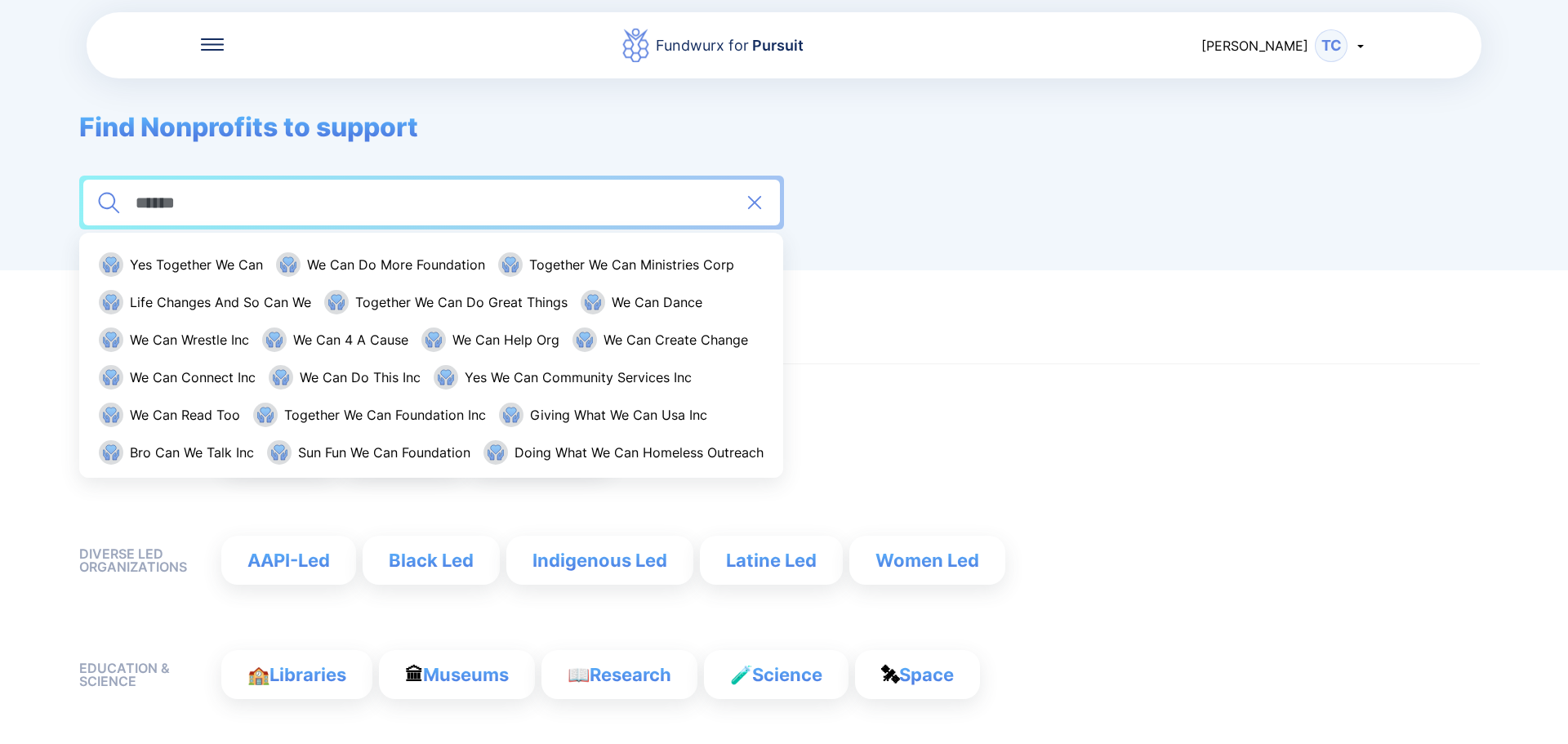
type input "******"
click at [760, 204] on icon at bounding box center [755, 203] width 25 height 25
